Goal: Navigation & Orientation: Find specific page/section

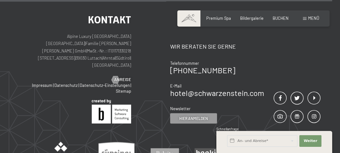
scroll to position [2860, 0]
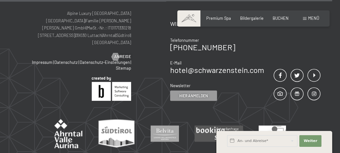
click at [306, 17] on div "Menü" at bounding box center [311, 19] width 16 height 6
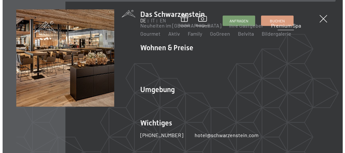
scroll to position [2876, 0]
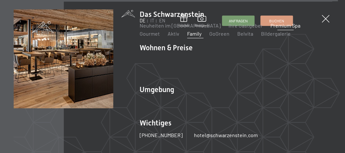
click at [187, 35] on link "Family" at bounding box center [194, 34] width 14 height 6
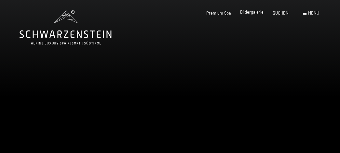
click at [253, 11] on span "Bildergalerie" at bounding box center [251, 11] width 23 height 5
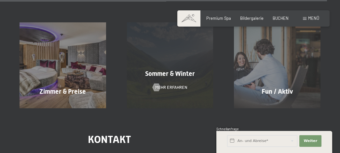
scroll to position [4671, 0]
